Goal: Task Accomplishment & Management: Use online tool/utility

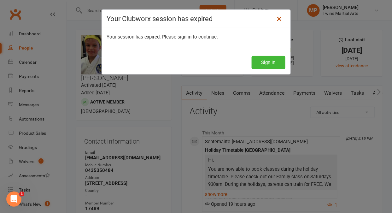
click at [278, 18] on icon at bounding box center [279, 19] width 8 height 8
click at [277, 20] on icon at bounding box center [279, 19] width 8 height 8
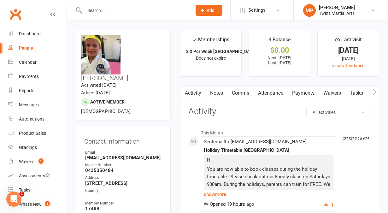
click at [124, 9] on input "text" at bounding box center [135, 10] width 105 height 9
type input "erika"
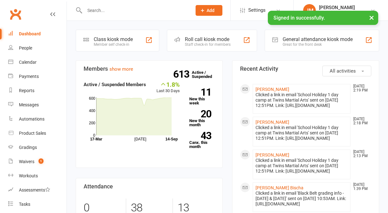
click at [200, 43] on div "Staff check-in for members" at bounding box center [208, 44] width 46 height 4
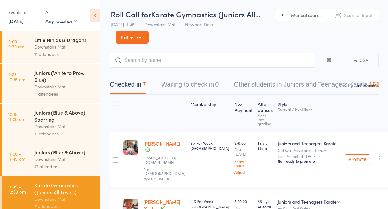
click at [70, 54] on div "11 attendees" at bounding box center [64, 53] width 60 height 7
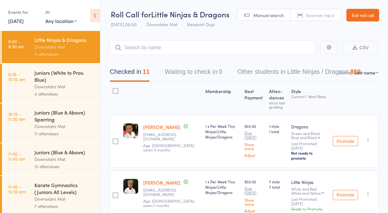
scroll to position [4, 0]
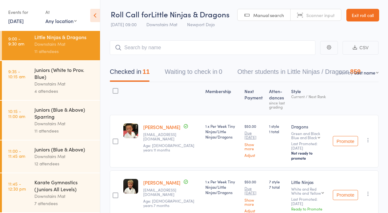
click at [24, 21] on link "[DATE]" at bounding box center [15, 20] width 15 height 7
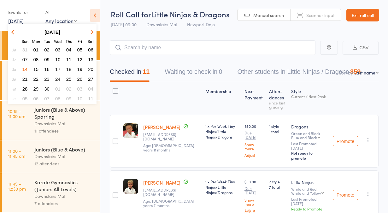
click at [92, 58] on span "13" at bounding box center [90, 59] width 5 height 5
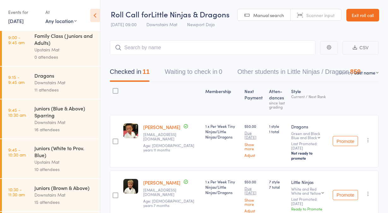
scroll to position [70, 0]
click at [67, 160] on div "Upstairs Mat" at bounding box center [64, 161] width 60 height 7
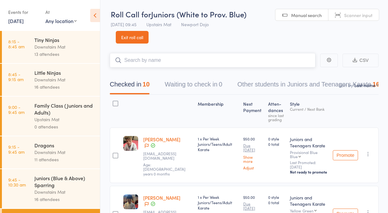
click at [211, 85] on button "Waiting to check in 0" at bounding box center [193, 86] width 57 height 17
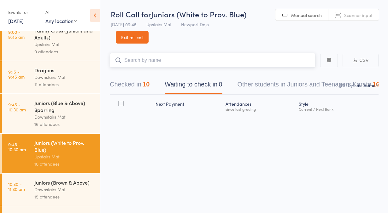
scroll to position [151, 0]
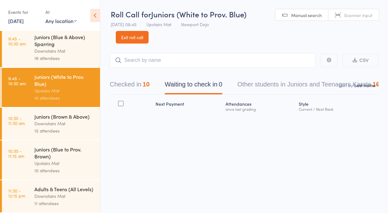
click at [52, 160] on div "Upstairs Mat" at bounding box center [64, 163] width 60 height 7
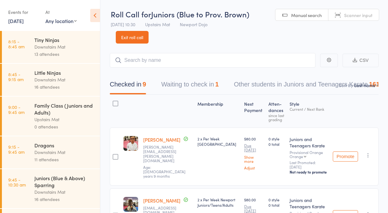
click at [182, 92] on button "Waiting to check in 1" at bounding box center [189, 86] width 57 height 17
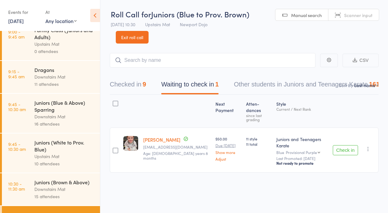
scroll to position [112, 0]
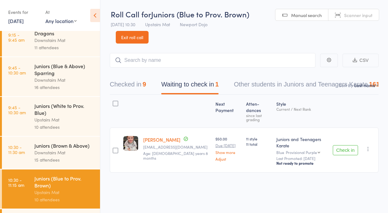
click at [370, 146] on icon "button" at bounding box center [368, 149] width 6 height 6
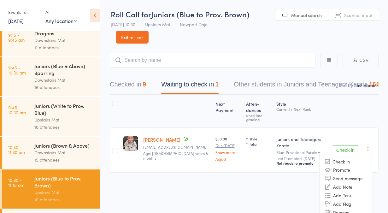
click at [338, 208] on li "Remove" at bounding box center [346, 212] width 52 height 9
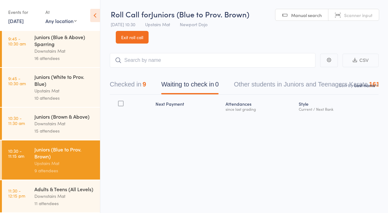
scroll to position [128, 0]
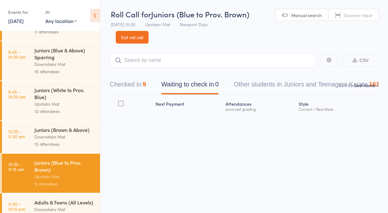
click at [24, 23] on link "13 Sep, 2025" at bounding box center [15, 20] width 15 height 7
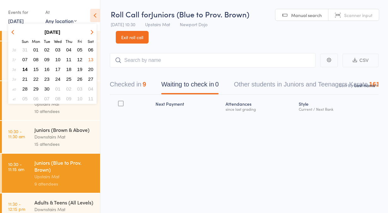
click at [26, 69] on span "14" at bounding box center [24, 69] width 5 height 5
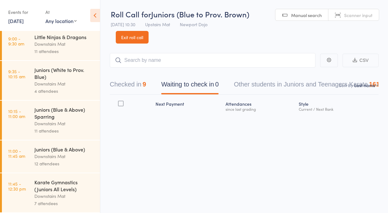
scroll to position [0, 0]
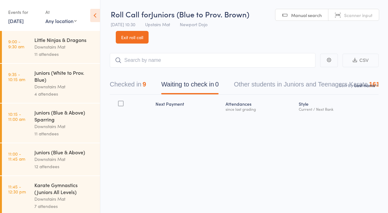
click at [132, 38] on link "Exit roll call" at bounding box center [132, 37] width 33 height 13
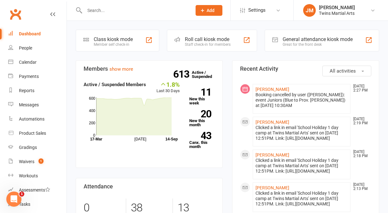
click at [198, 41] on div "Roll call kiosk mode" at bounding box center [208, 39] width 46 height 6
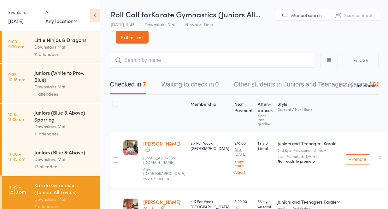
click at [137, 38] on link "Exit roll call" at bounding box center [132, 37] width 33 height 13
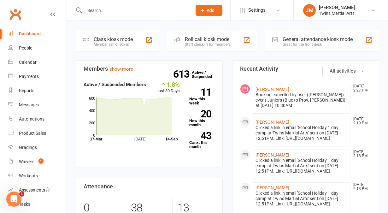
click at [265, 157] on link "[PERSON_NAME]" at bounding box center [273, 154] width 34 height 5
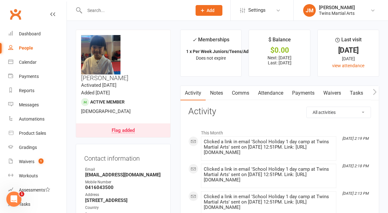
click at [13, 16] on link "Clubworx" at bounding box center [16, 14] width 16 height 16
